Goal: Obtain resource: Obtain resource

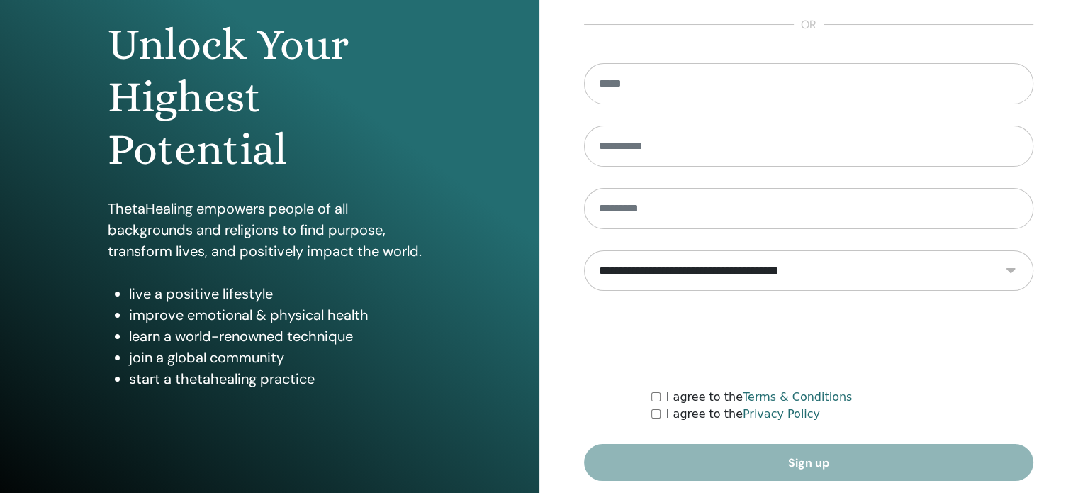
scroll to position [187, 0]
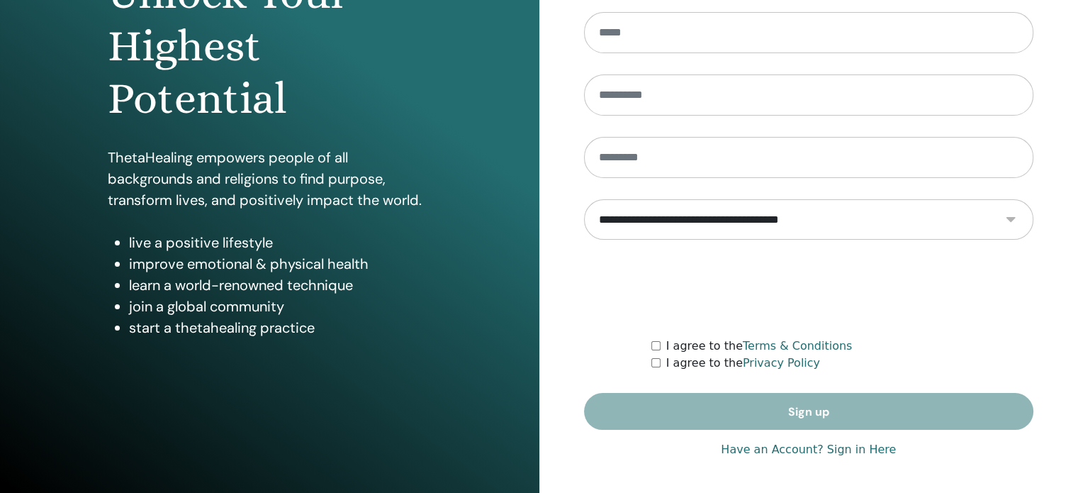
click at [856, 448] on link "Have an Account? Sign in Here" at bounding box center [808, 449] width 175 height 17
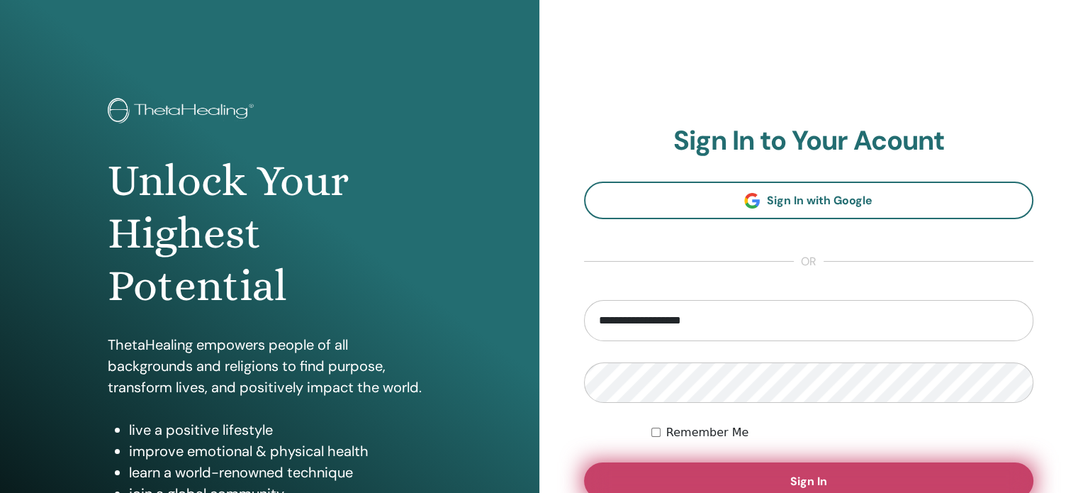
click at [660, 473] on button "Sign In" at bounding box center [809, 480] width 450 height 37
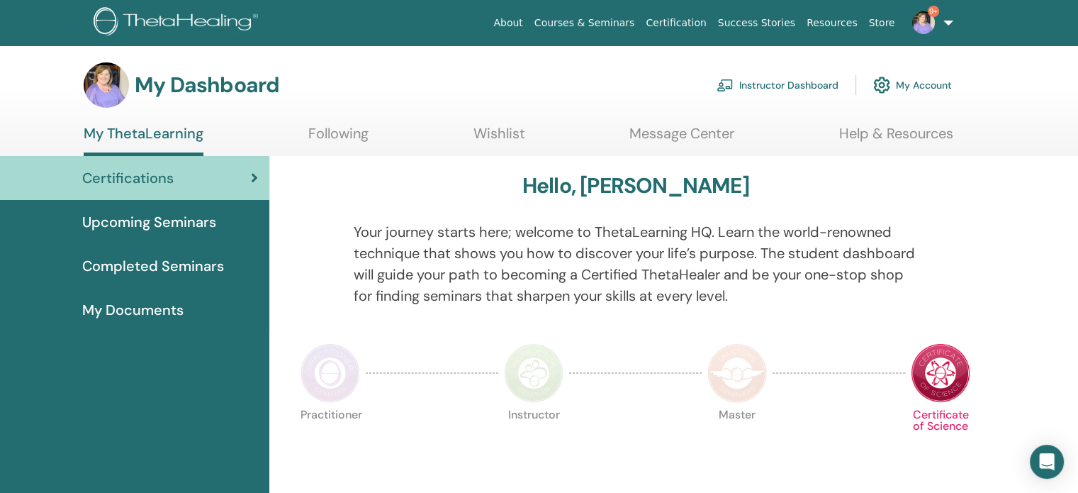
click at [123, 218] on span "Upcoming Seminars" at bounding box center [149, 221] width 134 height 21
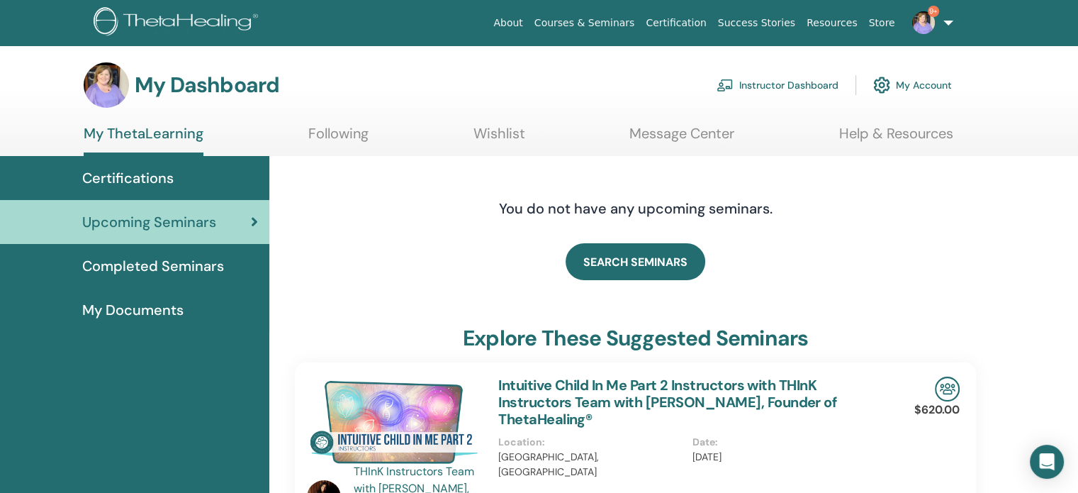
click at [784, 90] on link "Instructor Dashboard" at bounding box center [777, 84] width 122 height 31
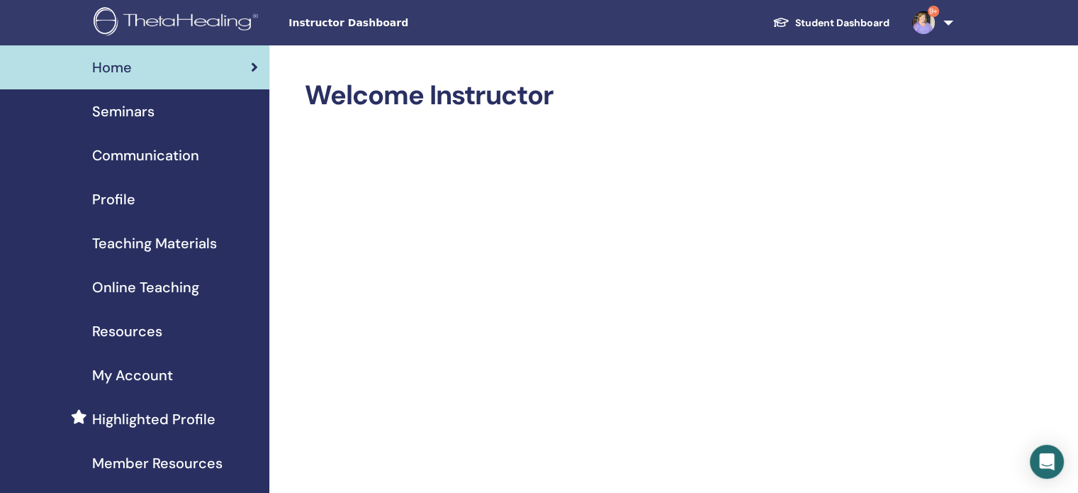
click at [123, 112] on span "Seminars" at bounding box center [123, 111] width 62 height 21
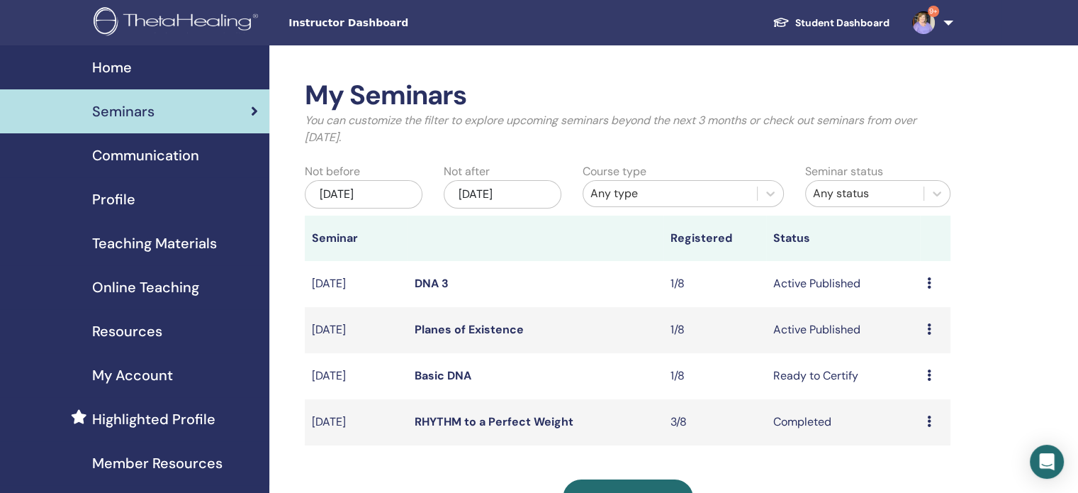
click at [140, 240] on span "Teaching Materials" at bounding box center [154, 242] width 125 height 21
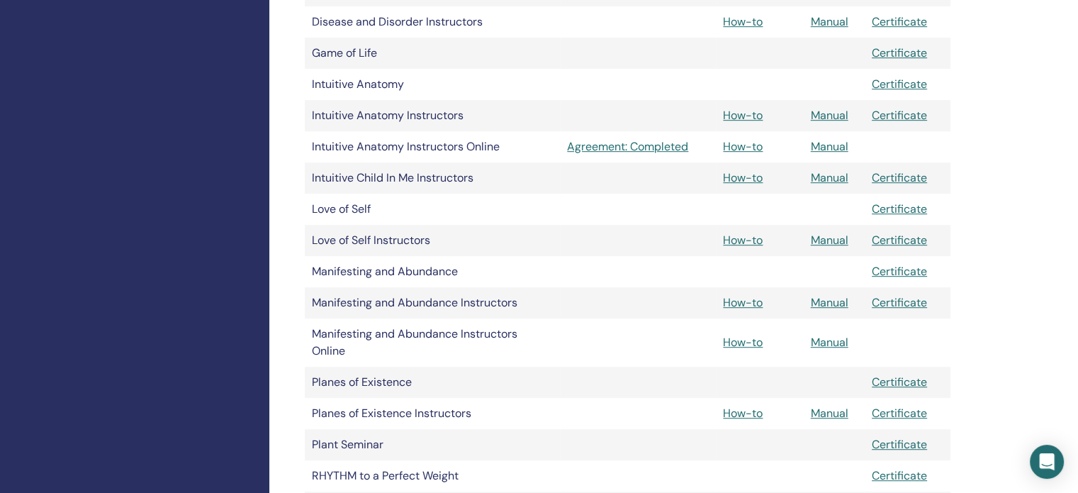
scroll to position [851, 0]
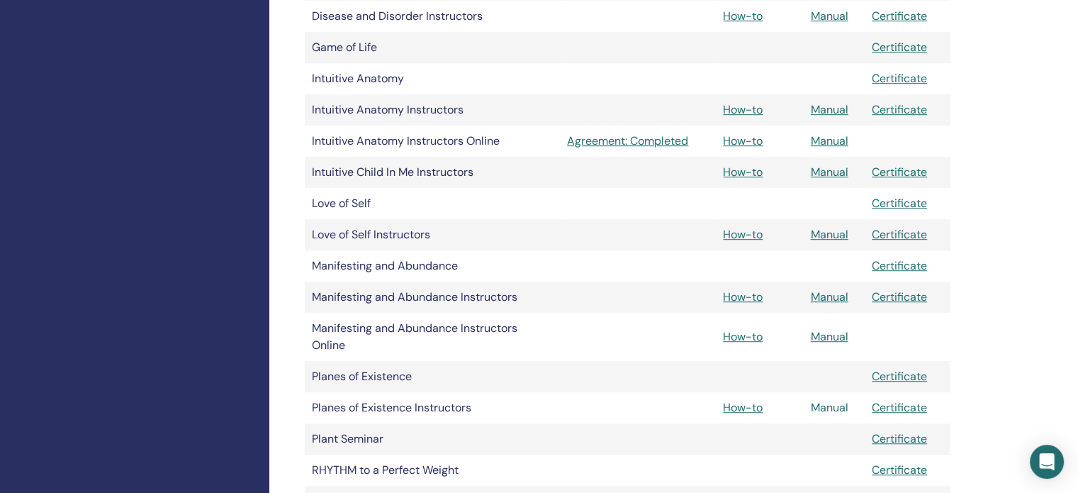
click at [833, 403] on link "Manual" at bounding box center [830, 407] width 38 height 15
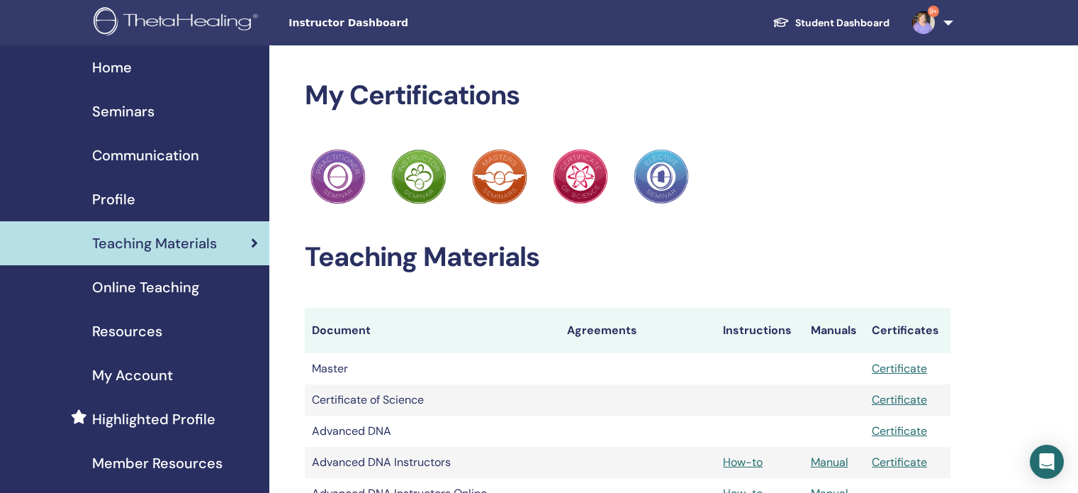
scroll to position [851, 0]
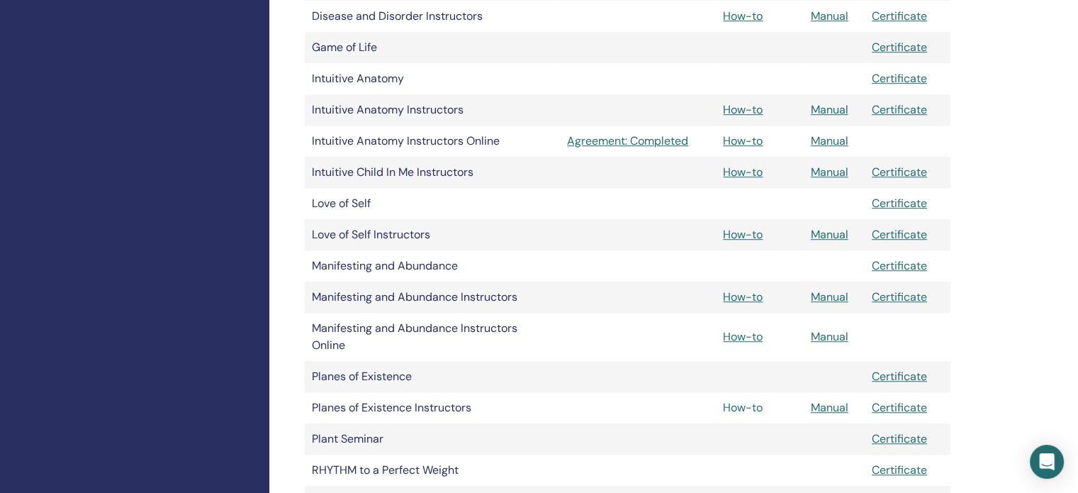
click at [749, 407] on link "How-to" at bounding box center [743, 407] width 40 height 15
